Goal: Task Accomplishment & Management: Manage account settings

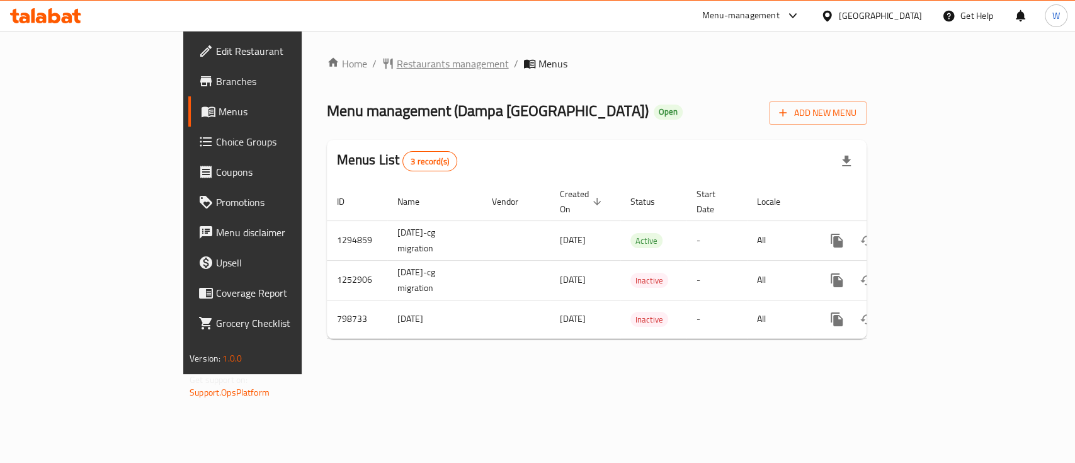
click at [397, 67] on span "Restaurants management" at bounding box center [453, 63] width 112 height 15
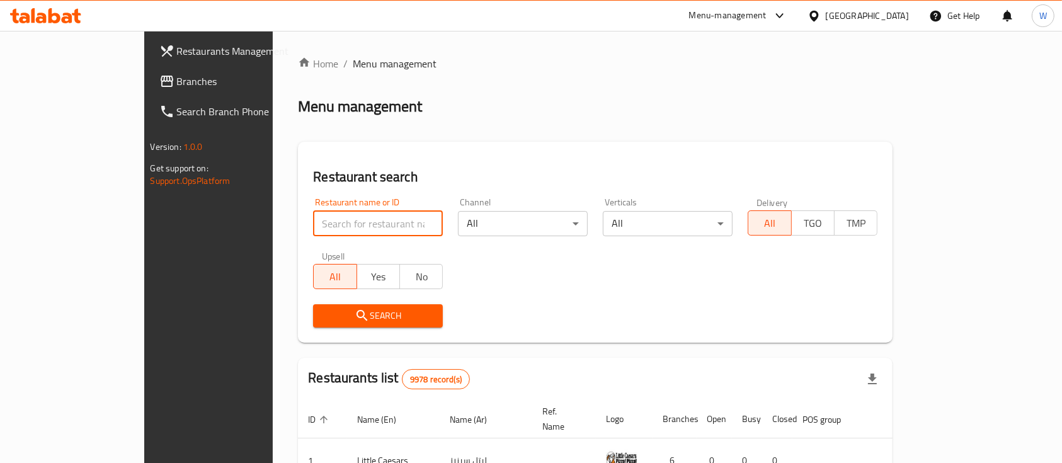
click at [388, 231] on input "search" at bounding box center [378, 223] width 130 height 25
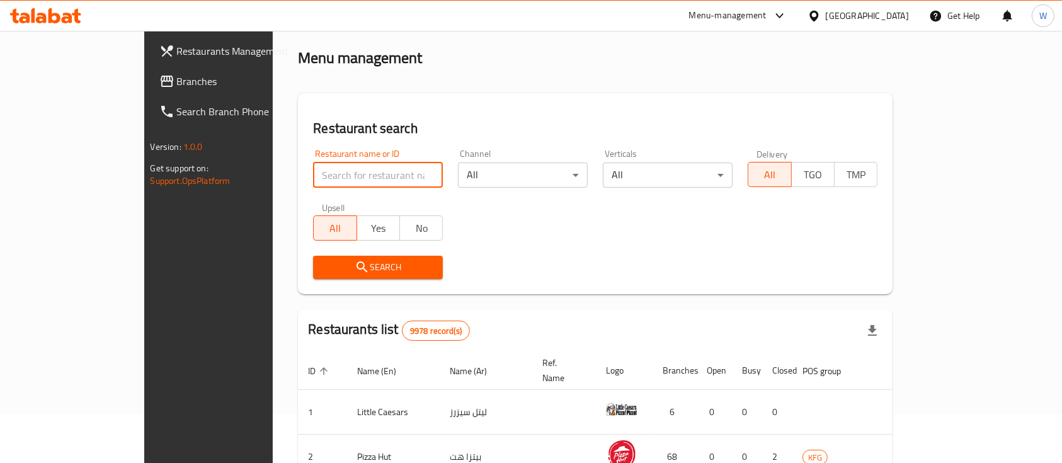
scroll to position [168, 0]
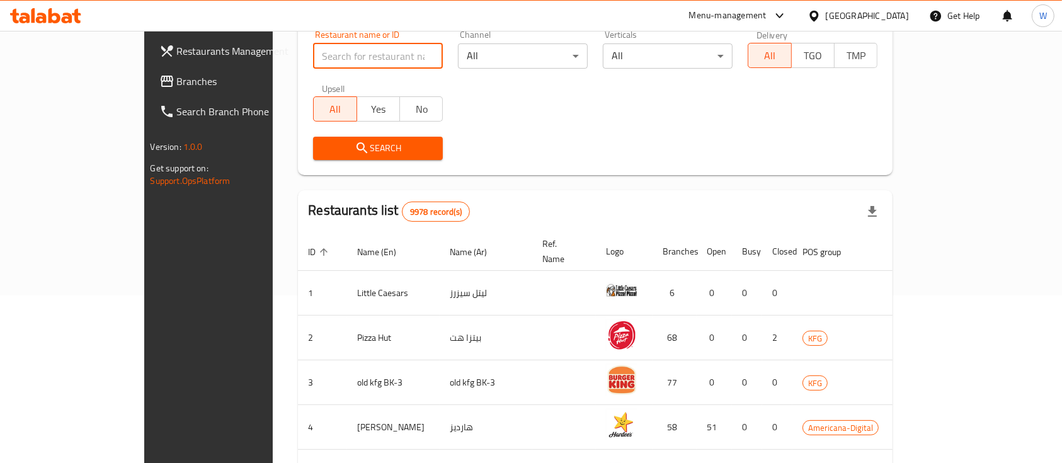
click at [313, 62] on input "search" at bounding box center [378, 55] width 130 height 25
click at [313, 60] on input "search" at bounding box center [378, 55] width 130 height 25
click at [383, 50] on input "search" at bounding box center [378, 55] width 130 height 25
click at [394, 47] on input "search" at bounding box center [378, 55] width 130 height 25
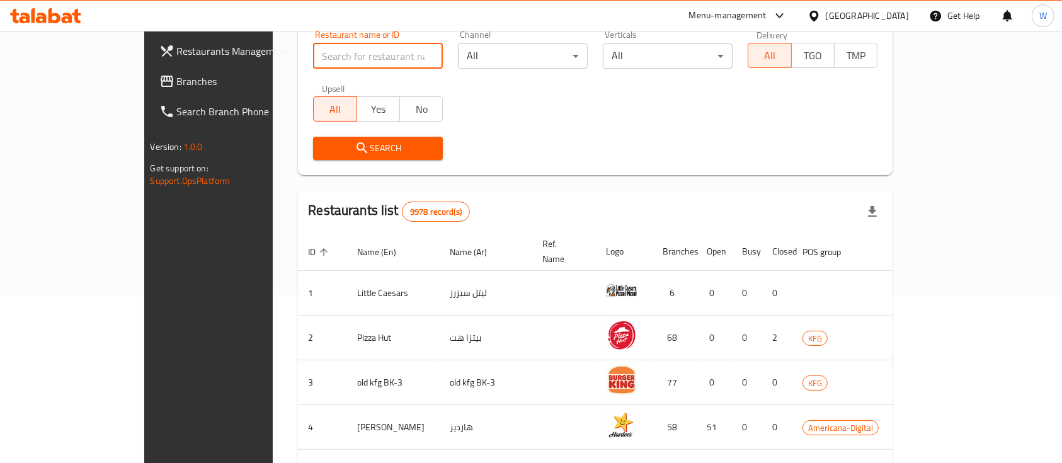
click at [356, 57] on input "search" at bounding box center [378, 55] width 130 height 25
type input "majboos"
click button "Search" at bounding box center [378, 148] width 130 height 23
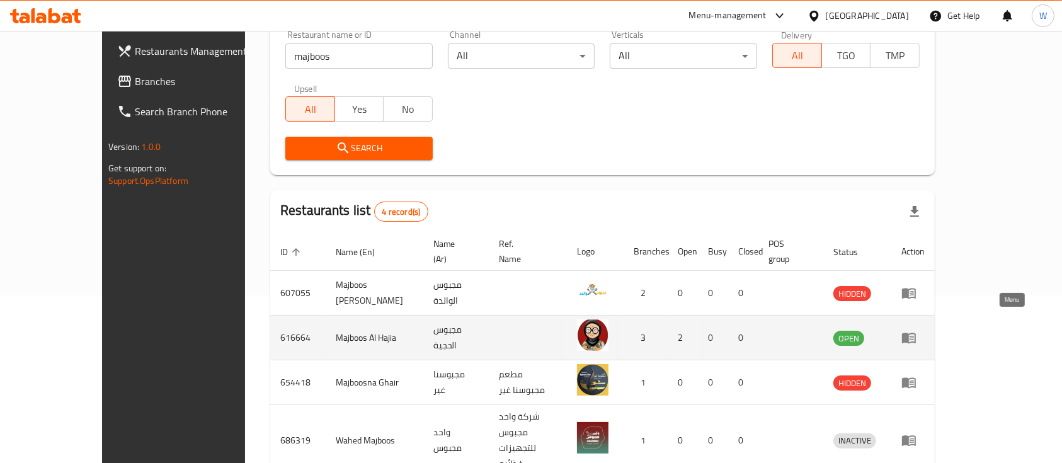
click at [916, 333] on icon "enhanced table" at bounding box center [909, 338] width 14 height 11
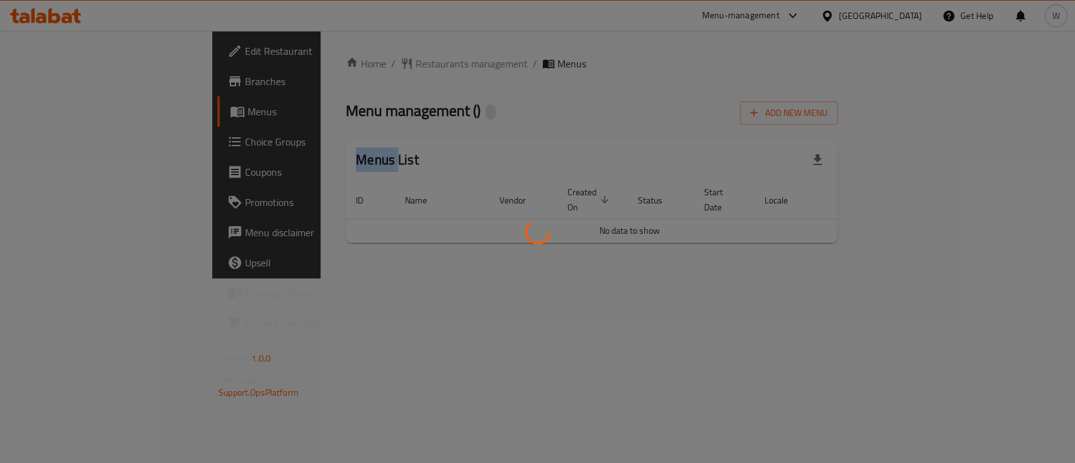
click at [1004, 320] on div at bounding box center [537, 231] width 1075 height 463
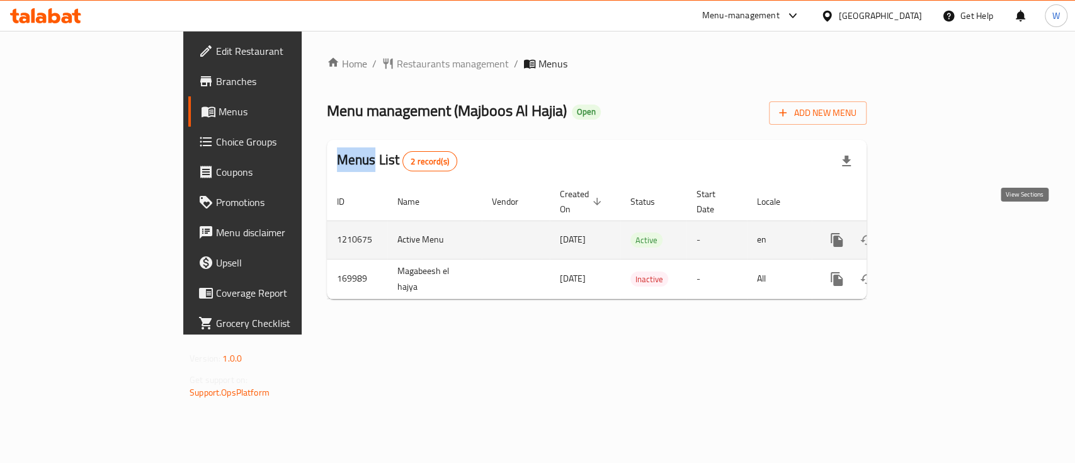
click at [935, 232] on icon "enhanced table" at bounding box center [927, 239] width 15 height 15
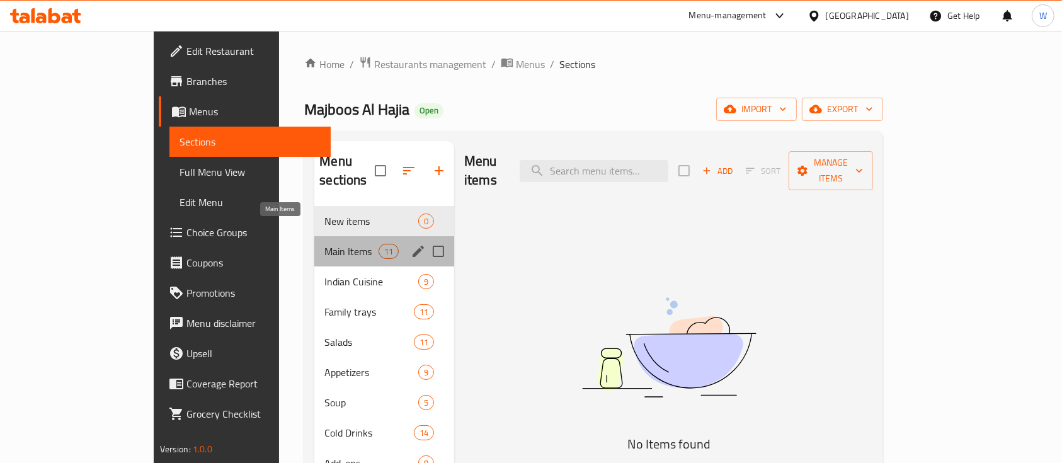
click at [324, 244] on span "Main Items" at bounding box center [351, 251] width 54 height 15
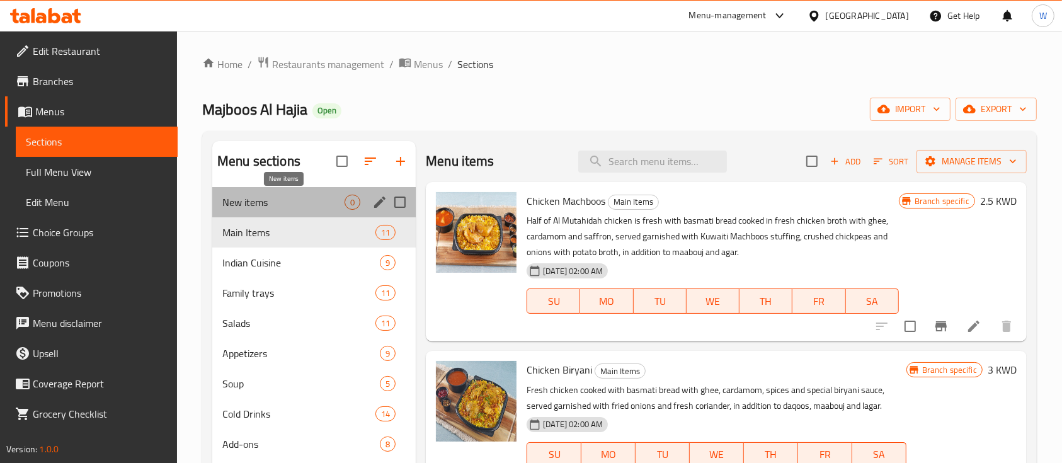
click at [279, 206] on span "New items" at bounding box center [283, 202] width 122 height 15
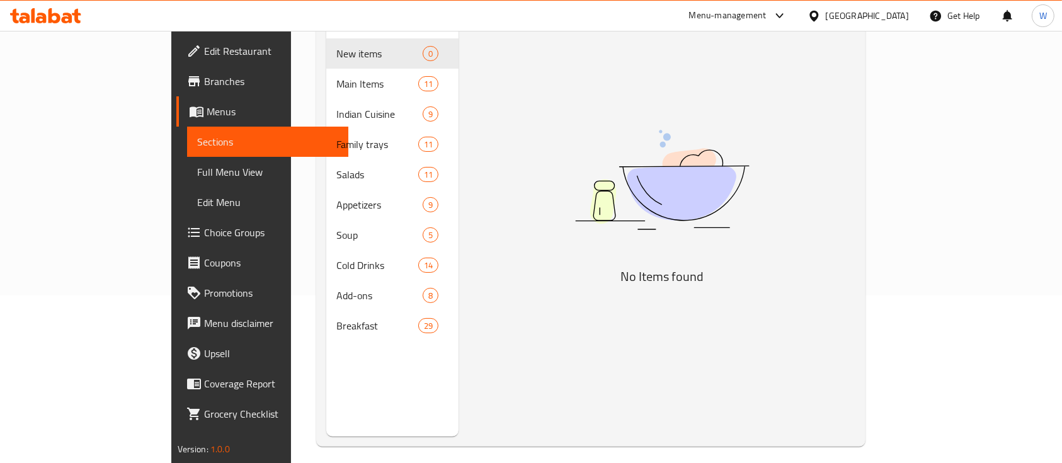
scroll to position [84, 0]
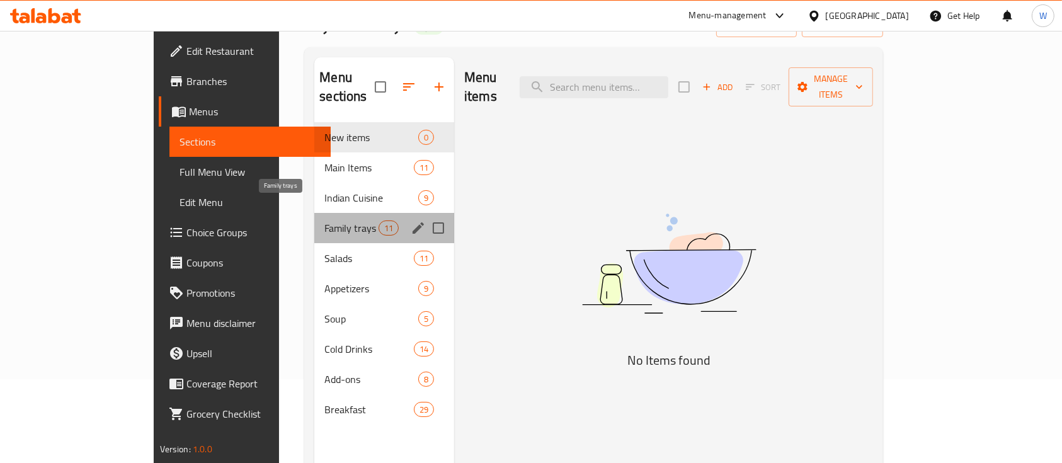
click at [324, 220] on span "Family trays" at bounding box center [351, 227] width 54 height 15
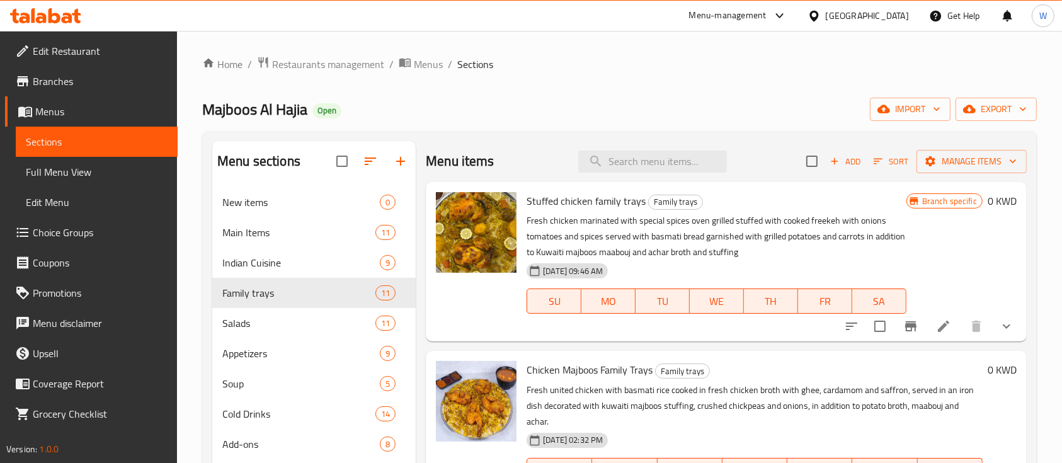
drag, startPoint x: 1013, startPoint y: 208, endPoint x: 1022, endPoint y: 220, distance: 15.2
click at [1014, 229] on div "Menu items Add Sort Manage items Stuffed chicken family trays Family trays Fres…" at bounding box center [721, 372] width 611 height 463
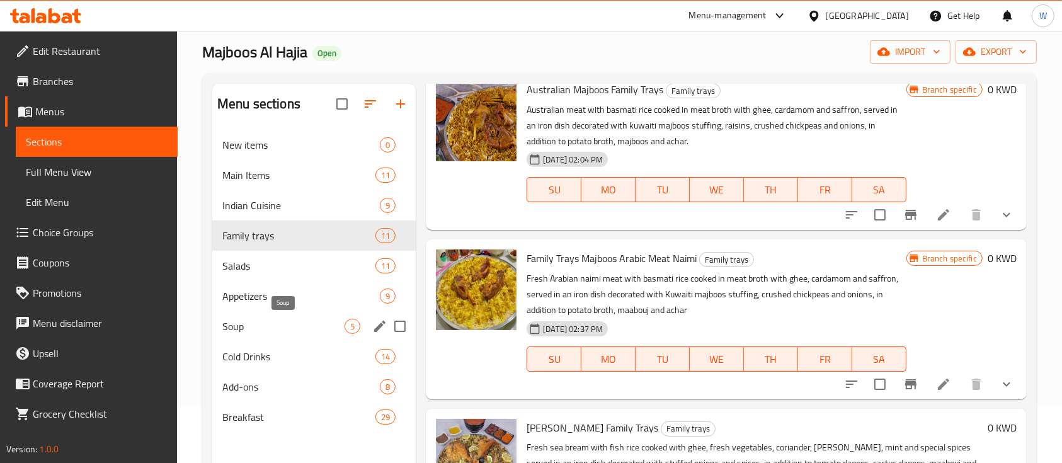
scroll to position [84, 0]
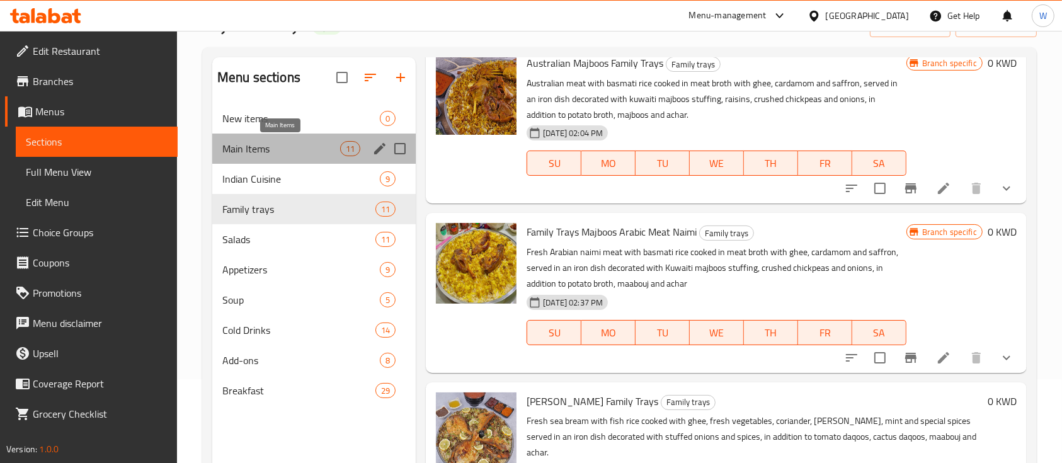
click at [270, 144] on span "Main Items" at bounding box center [281, 148] width 118 height 15
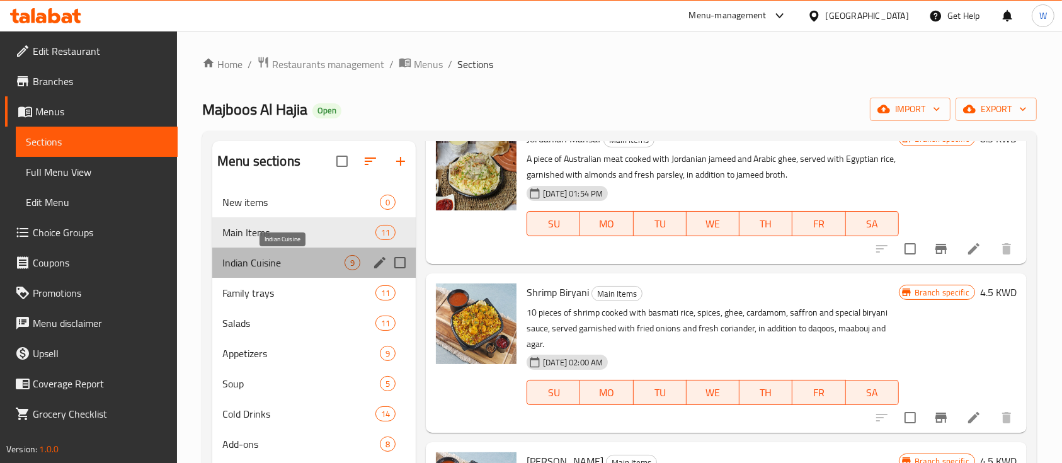
click at [270, 261] on span "Indian Cuisine" at bounding box center [283, 262] width 122 height 15
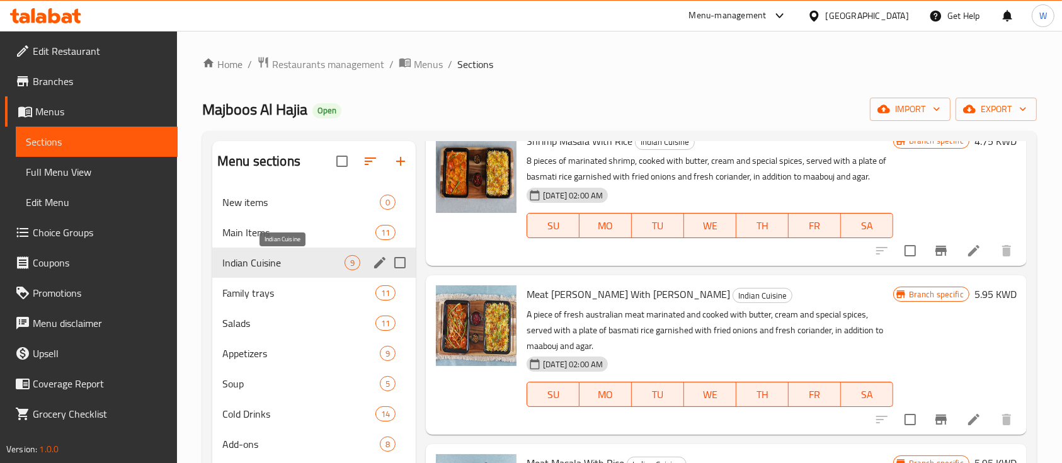
scroll to position [1043, 0]
click at [1030, 285] on div "Menu sections New items 0 Main Items 11 Indian Cuisine 9 Family trays 11 Salads…" at bounding box center [619, 372] width 834 height 483
click at [1031, 272] on div "Menu sections New items 0 Main Items 11 Indian Cuisine 9 Family trays 11 Salads…" at bounding box center [619, 372] width 834 height 483
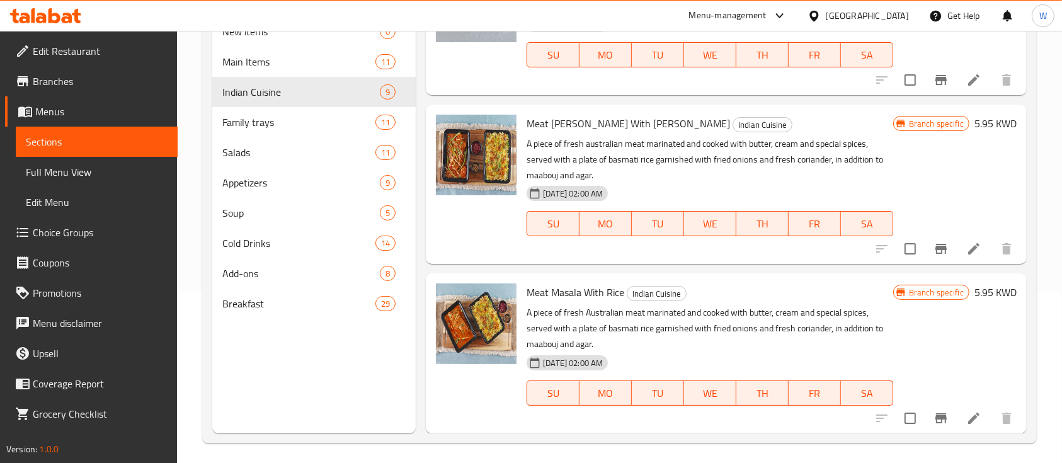
scroll to position [176, 0]
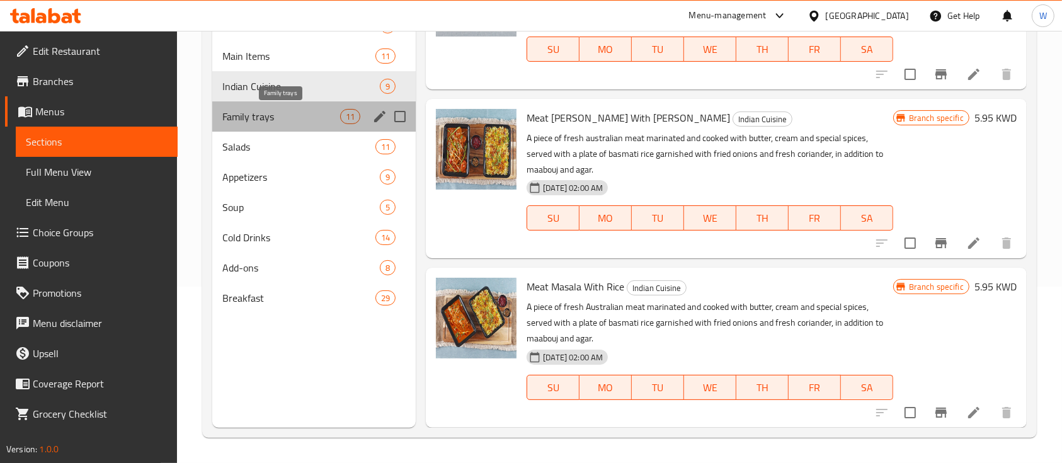
click at [260, 111] on span "Family trays" at bounding box center [281, 116] width 118 height 15
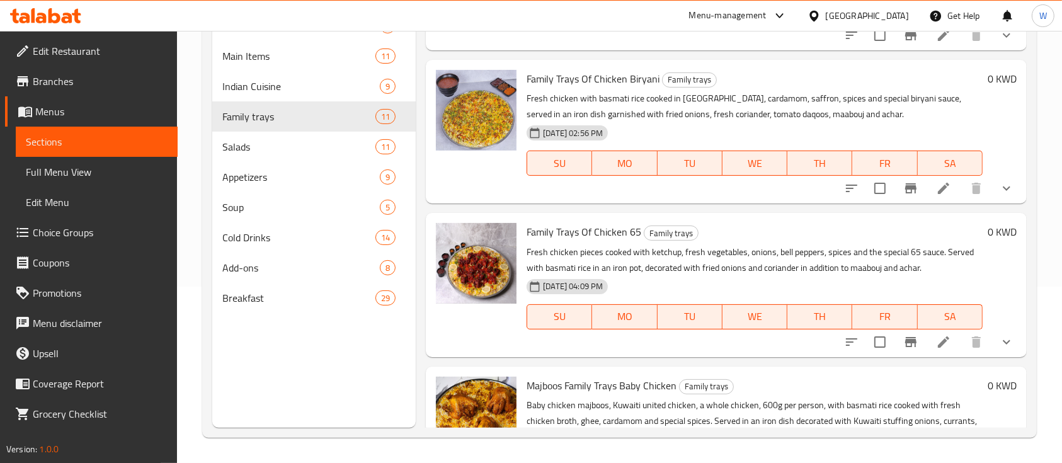
scroll to position [258, 0]
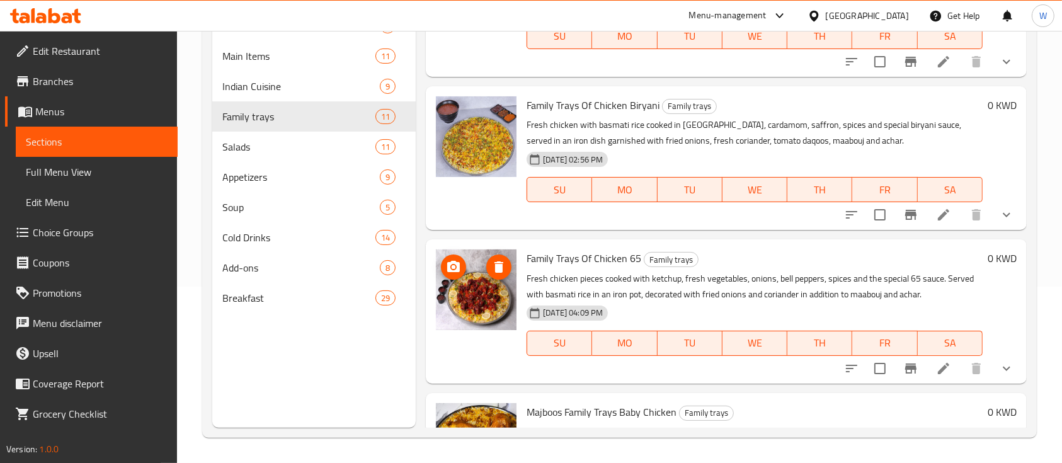
click at [477, 300] on img at bounding box center [476, 289] width 81 height 81
click at [835, 292] on p "Fresh chicken pieces cooked with ketchup, fresh vegetables, onions, bell pepper…" at bounding box center [754, 286] width 456 height 31
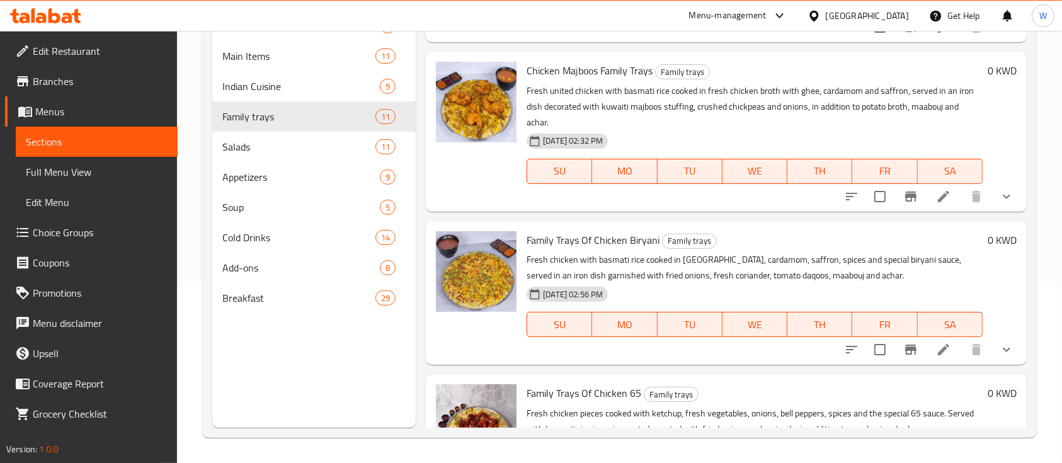
scroll to position [16, 0]
